Goal: Connect with others

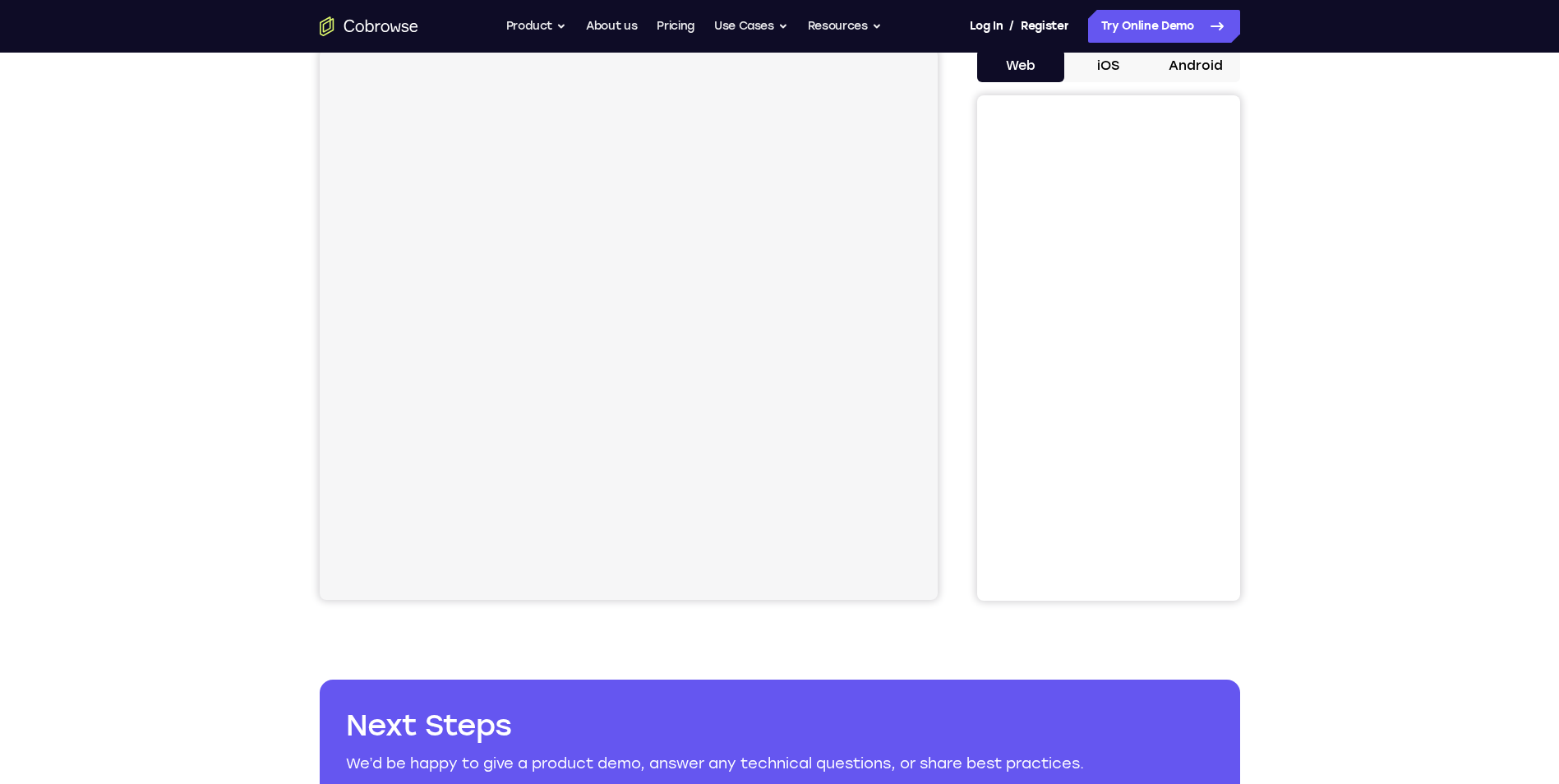
click at [1306, 281] on div "Your Support Agent Your Customer Web iOS Android Next Steps We’d be happy to gi…" at bounding box center [779, 430] width 1559 height 1084
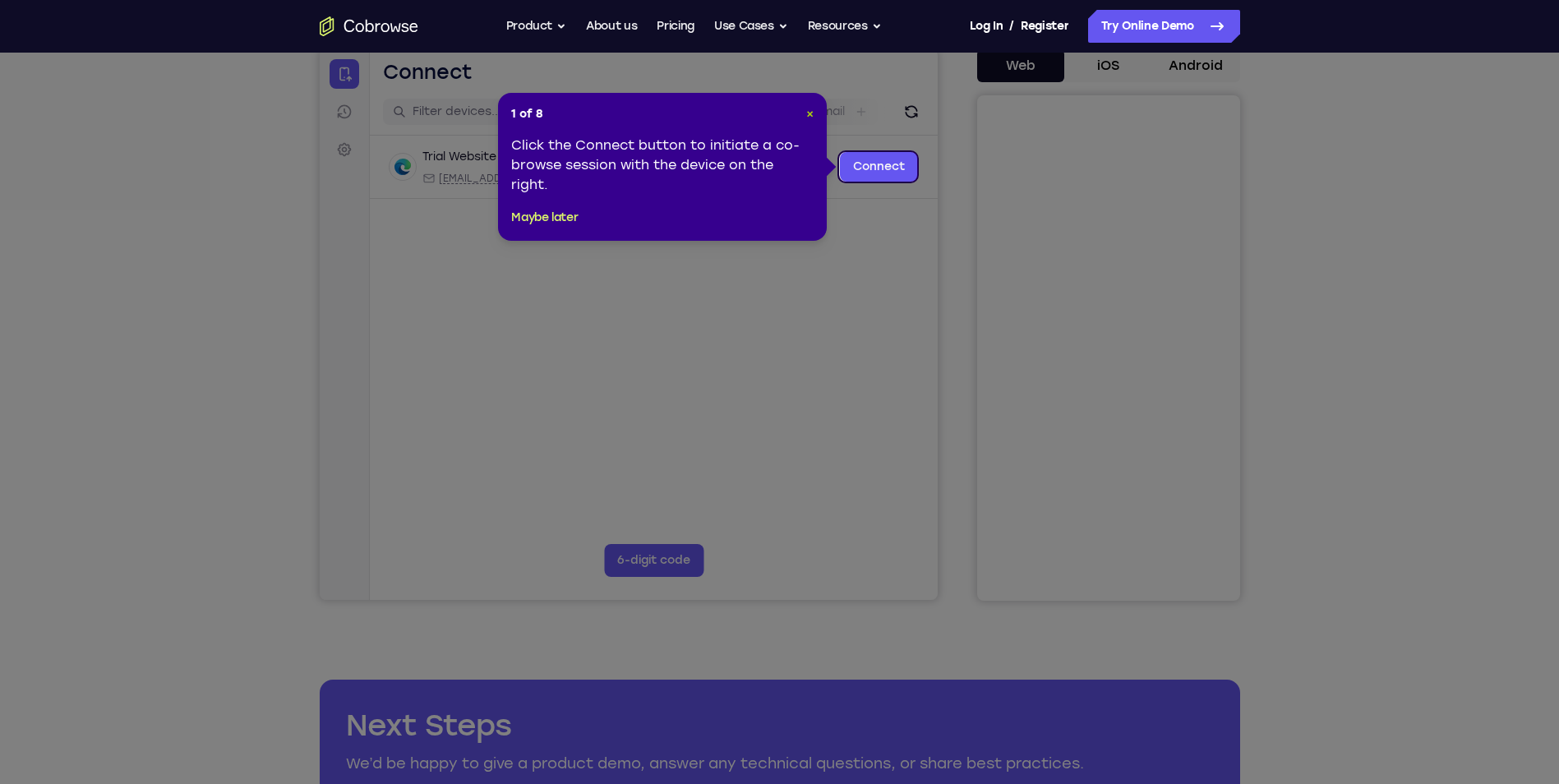
click at [810, 110] on span "×" at bounding box center [810, 113] width 7 height 14
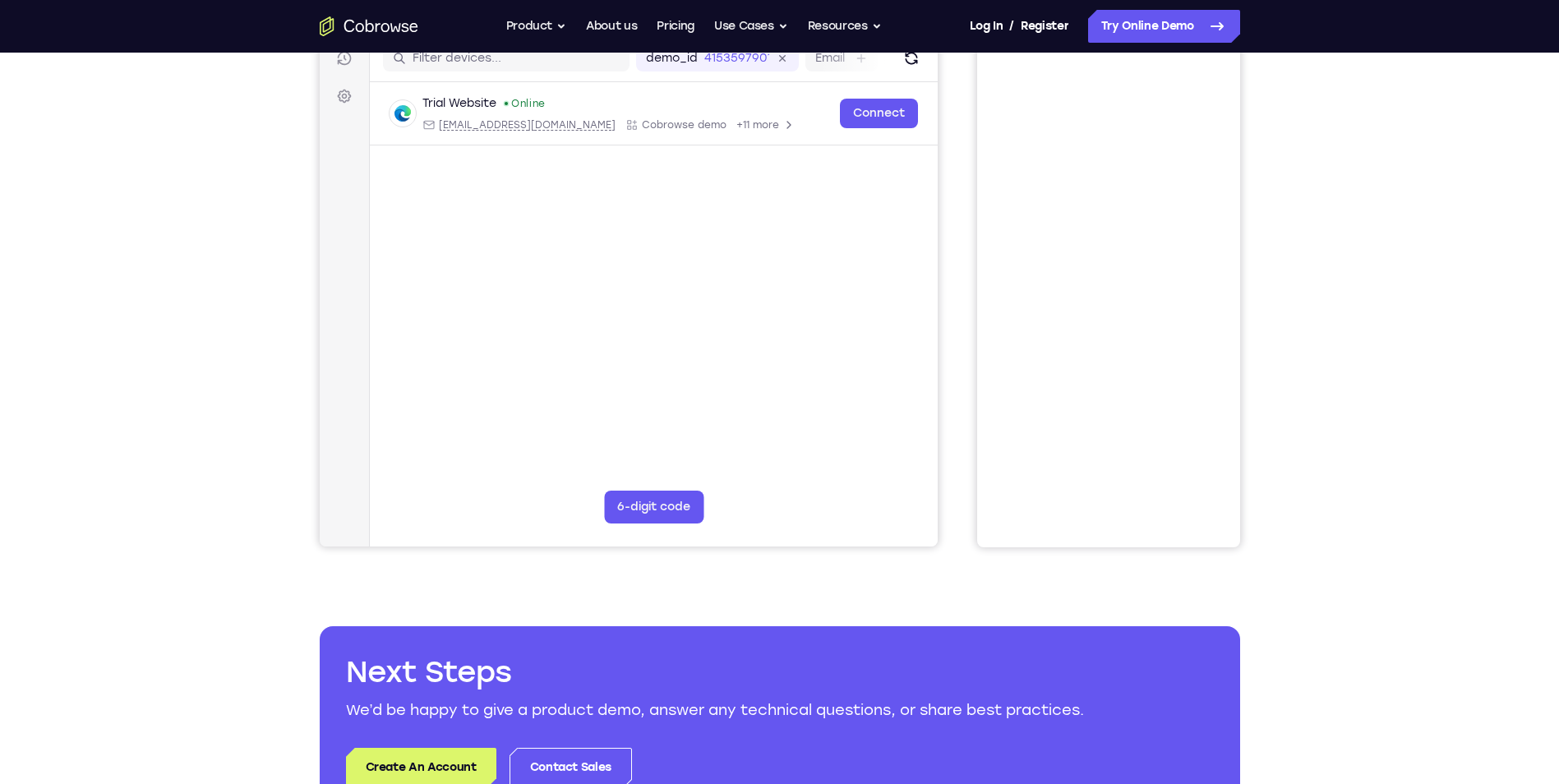
scroll to position [247, 0]
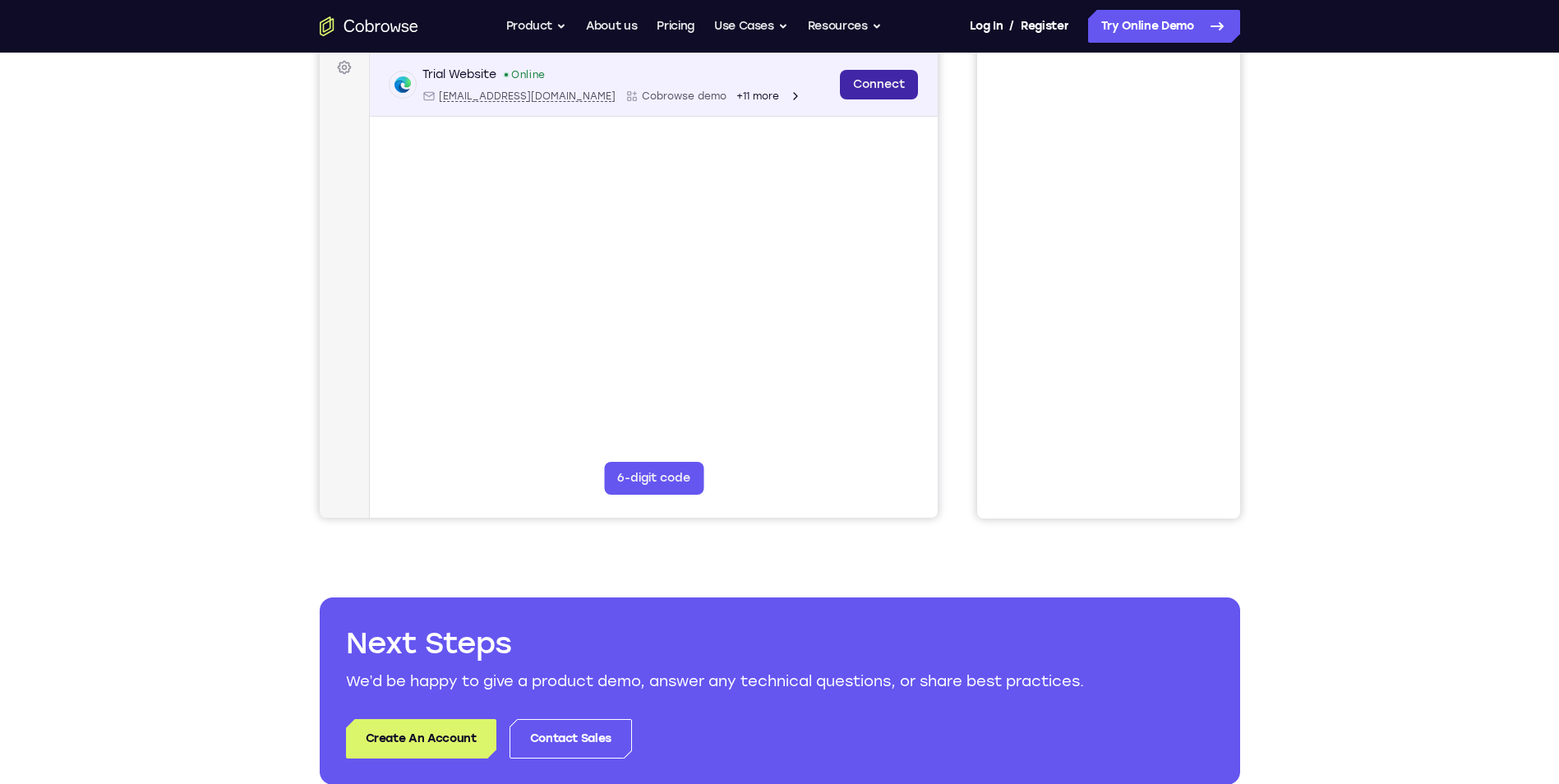
click at [878, 87] on link "Connect" at bounding box center [877, 85] width 78 height 30
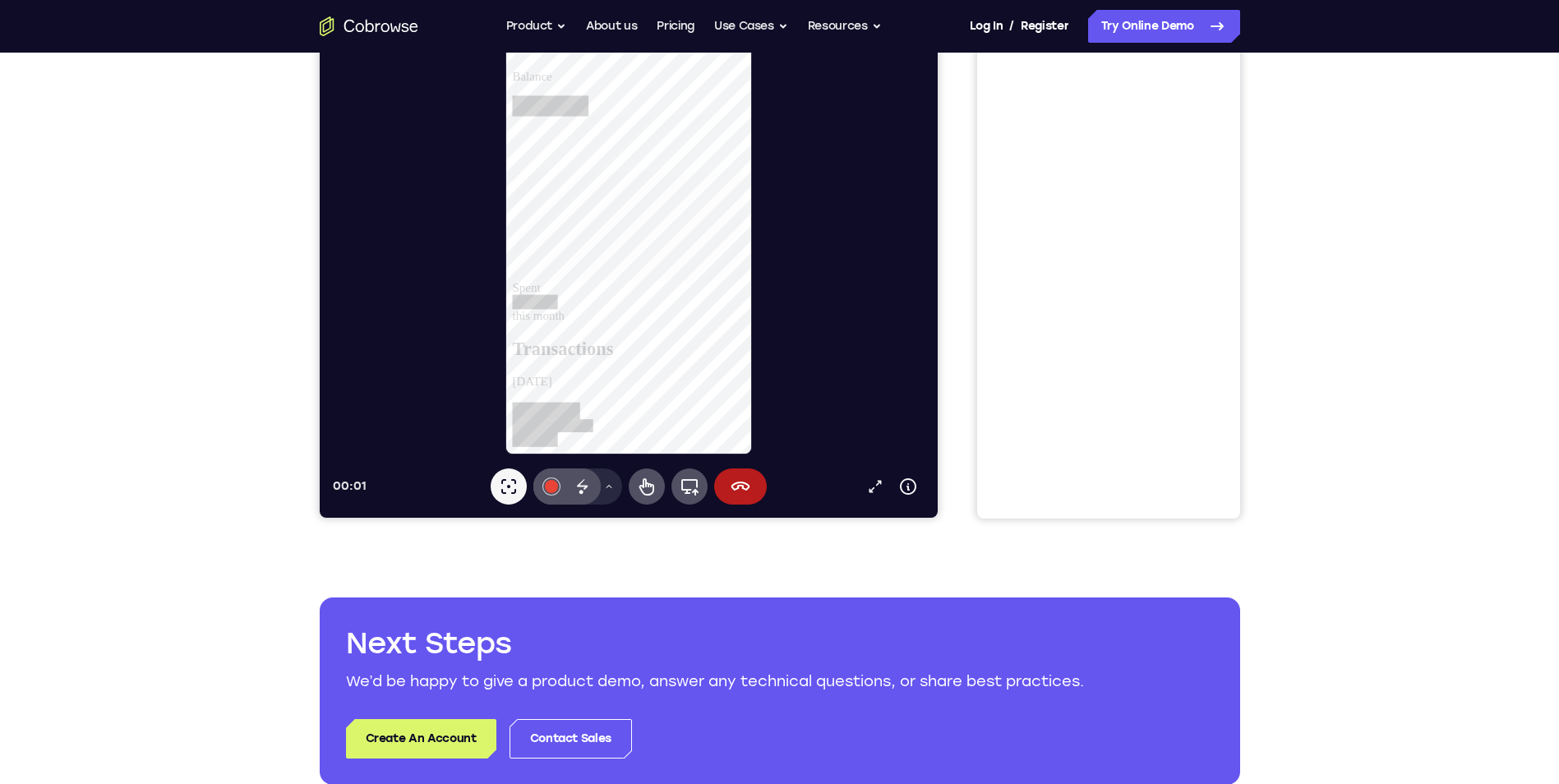
scroll to position [0, 0]
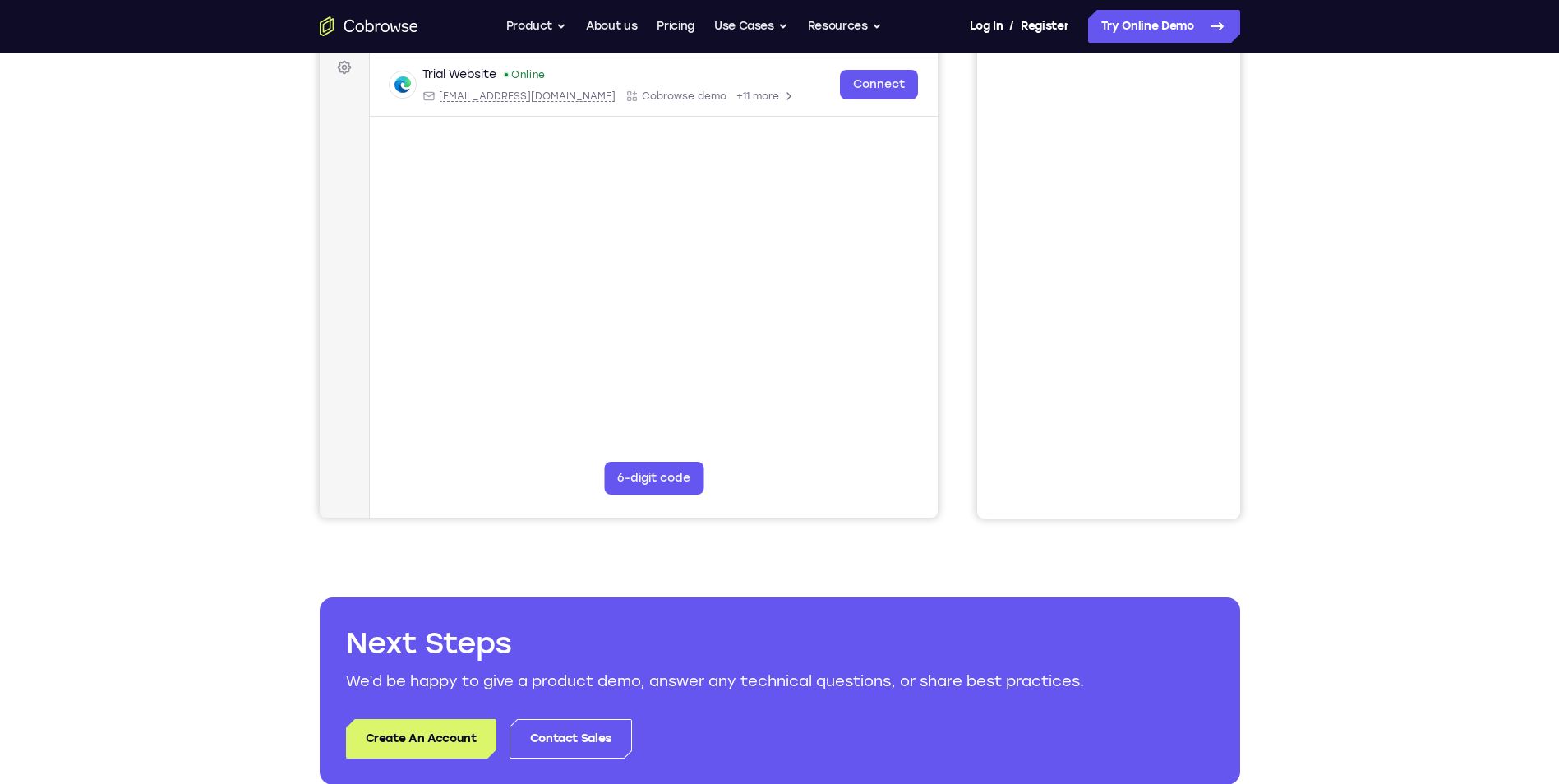
click at [1320, 340] on div "Your Support Agent Your Customer Web iOS Android Next Steps We’d be happy to gi…" at bounding box center [779, 347] width 1559 height 1084
